Goal: Complete application form

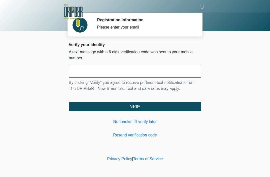
click at [146, 121] on link "No thanks, I'll verify later" at bounding box center [135, 122] width 133 height 6
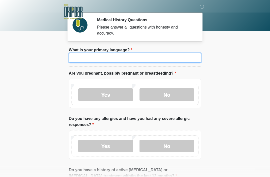
click at [179, 58] on input "What is your primary language?" at bounding box center [135, 58] width 133 height 10
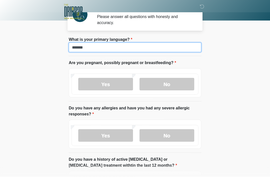
scroll to position [11, 0]
type input "*******"
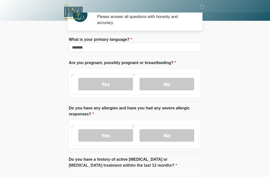
click at [176, 85] on label "No" at bounding box center [167, 84] width 55 height 13
click at [168, 137] on label "No" at bounding box center [167, 135] width 55 height 13
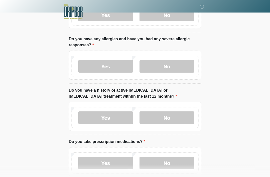
scroll to position [86, 0]
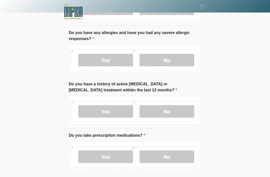
click at [184, 106] on label "No" at bounding box center [167, 111] width 55 height 13
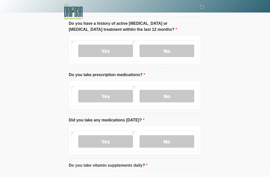
scroll to position [145, 0]
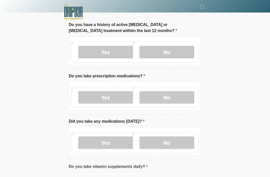
click at [177, 95] on label "No" at bounding box center [167, 97] width 55 height 13
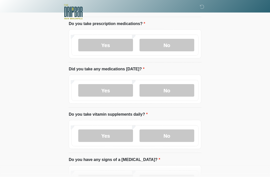
scroll to position [197, 0]
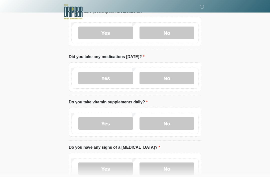
click at [185, 75] on label "No" at bounding box center [167, 78] width 55 height 13
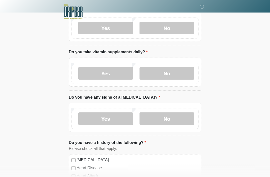
scroll to position [259, 0]
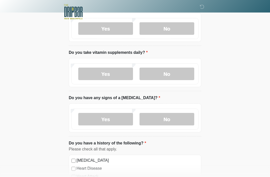
click at [178, 79] on label "No" at bounding box center [167, 74] width 55 height 13
click at [122, 76] on label "Yes" at bounding box center [105, 74] width 55 height 13
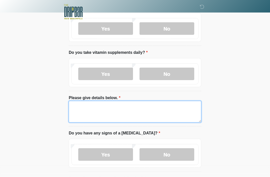
click at [122, 113] on textarea "Please give details below." at bounding box center [135, 112] width 133 height 22
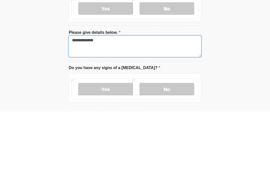
type textarea "**********"
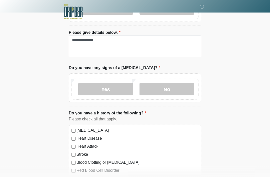
click at [182, 89] on label "No" at bounding box center [167, 89] width 55 height 13
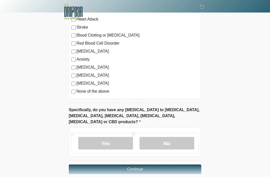
scroll to position [452, 0]
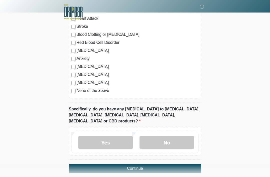
click at [177, 139] on label "No" at bounding box center [167, 142] width 55 height 13
click at [183, 164] on button "Continue" at bounding box center [135, 169] width 133 height 10
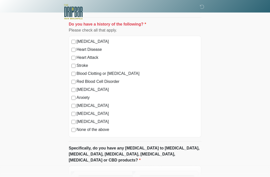
click at [73, 133] on div "High Blood Pressure Heart Disease Heart Attack Stroke Blood Clotting or Bleedin…" at bounding box center [135, 87] width 133 height 102
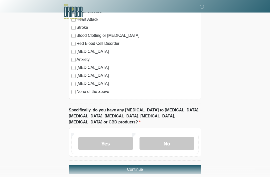
scroll to position [452, 0]
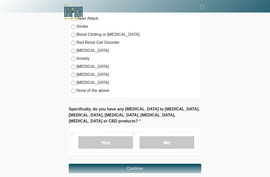
click at [139, 164] on button "Continue" at bounding box center [135, 169] width 133 height 10
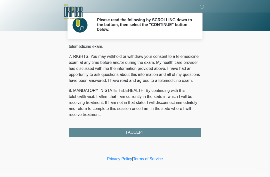
scroll to position [219, 0]
click at [146, 133] on button "I ACCEPT" at bounding box center [135, 133] width 133 height 10
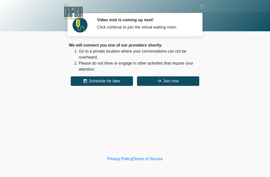
click at [178, 80] on button "Join now" at bounding box center [168, 81] width 62 height 10
